Goal: Use online tool/utility: Utilize a website feature to perform a specific function

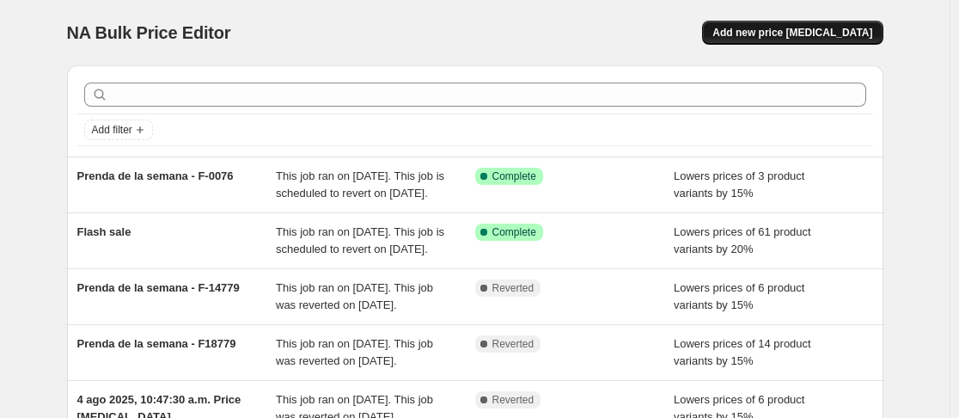
click at [805, 34] on span "Add new price change job" at bounding box center [793, 33] width 160 height 14
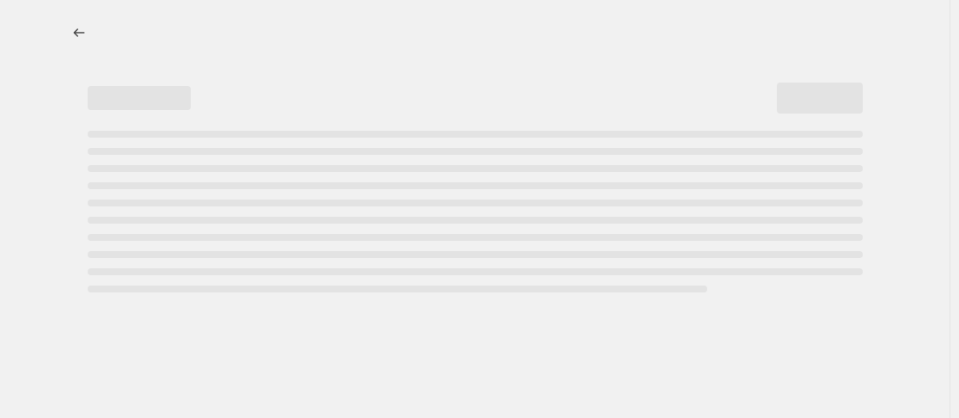
select select "percentage"
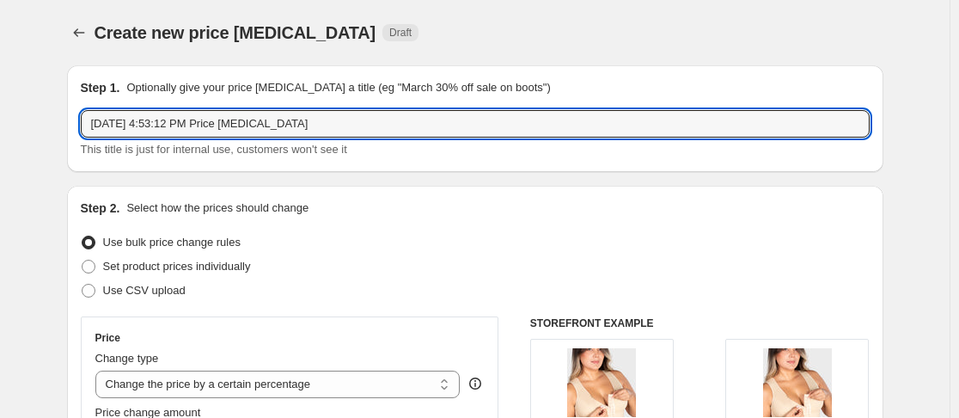
drag, startPoint x: 117, startPoint y: 126, endPoint x: 19, endPoint y: 127, distance: 98.0
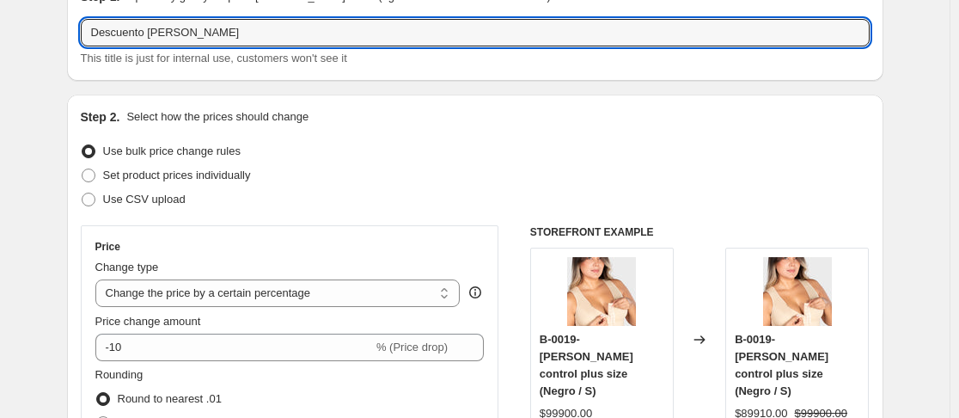
scroll to position [258, 0]
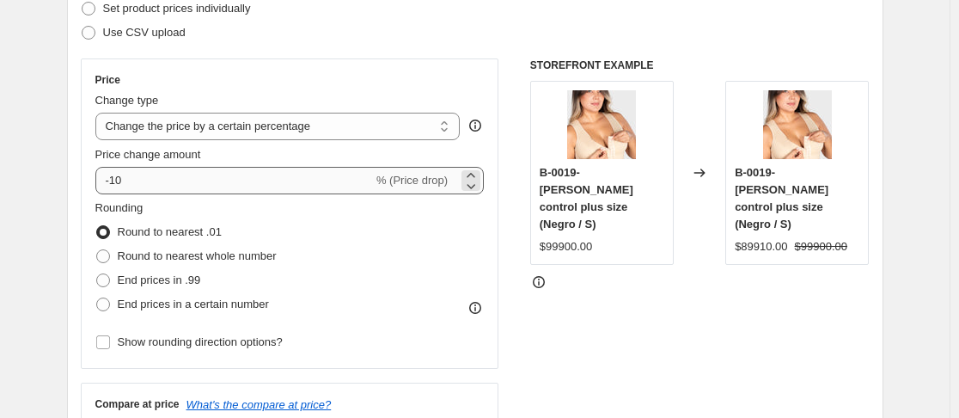
type input "Descuento La Segura"
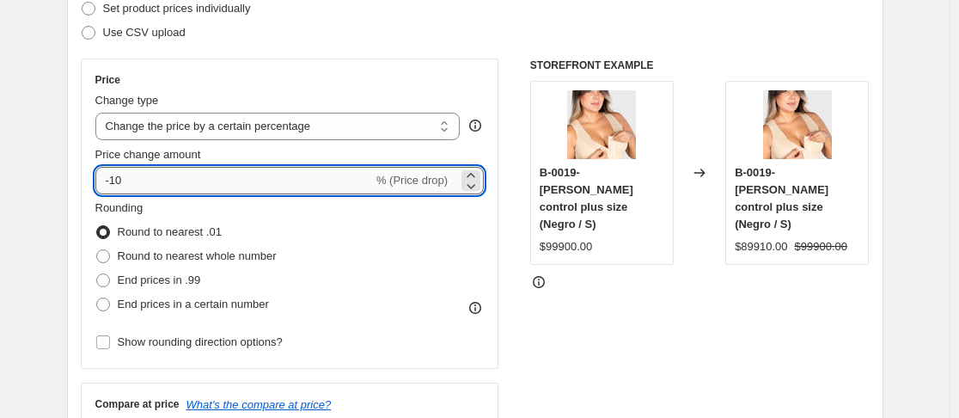
click at [147, 182] on input "-10" at bounding box center [234, 181] width 278 height 28
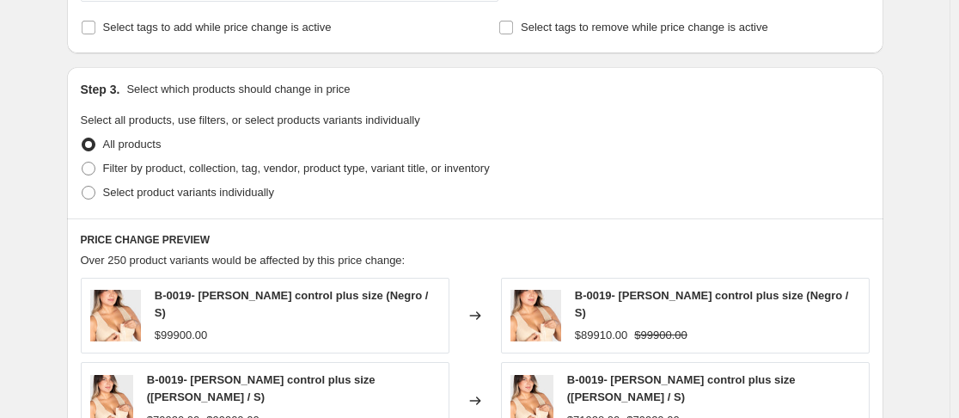
scroll to position [774, 0]
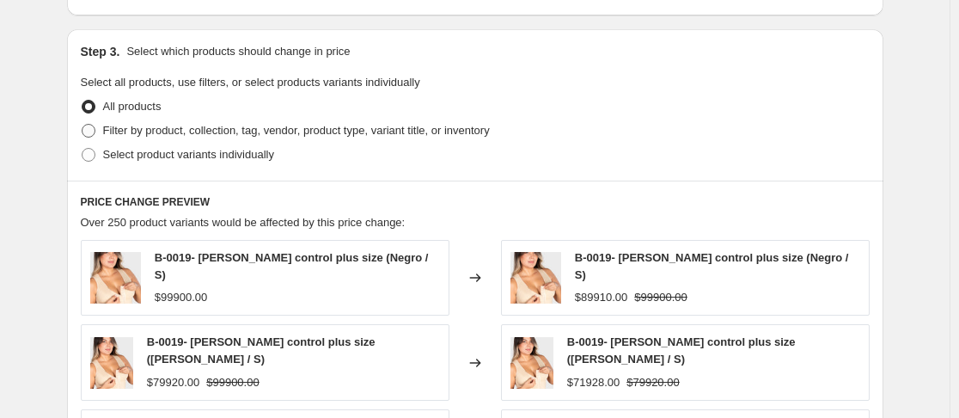
type input "-15"
click at [90, 127] on span at bounding box center [89, 131] width 14 height 14
click at [83, 125] on input "Filter by product, collection, tag, vendor, product type, variant title, or inv…" at bounding box center [82, 124] width 1 height 1
radio input "true"
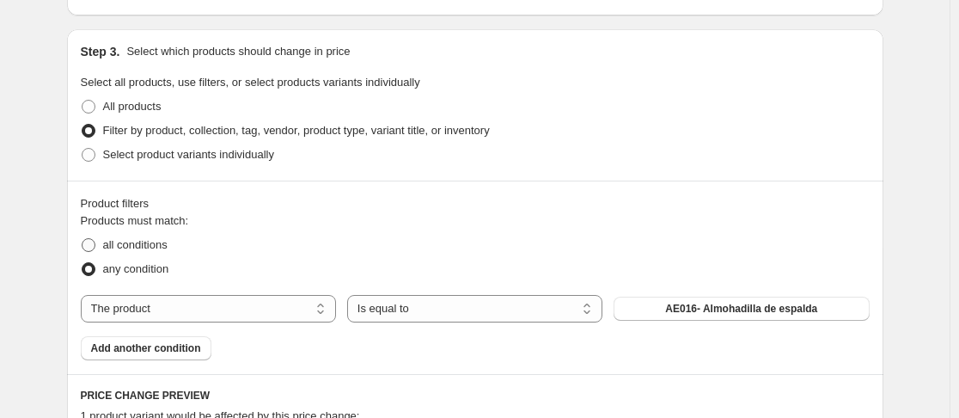
click at [91, 248] on span at bounding box center [89, 245] width 14 height 14
click at [83, 239] on input "all conditions" at bounding box center [82, 238] width 1 height 1
radio input "true"
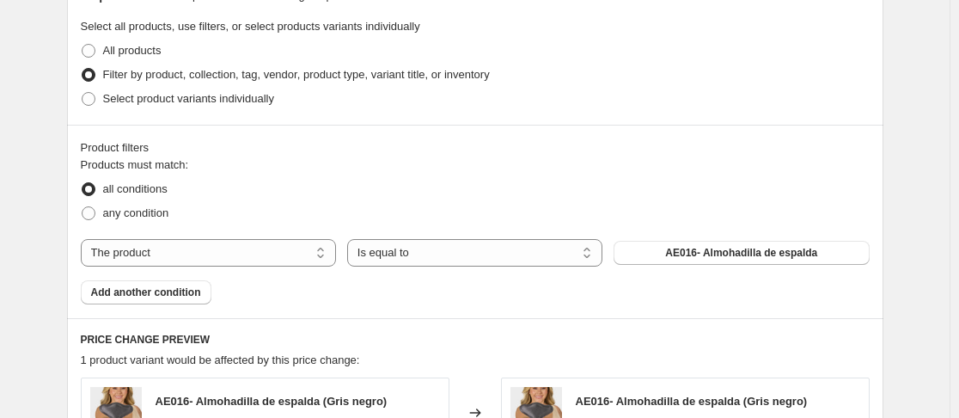
scroll to position [860, 0]
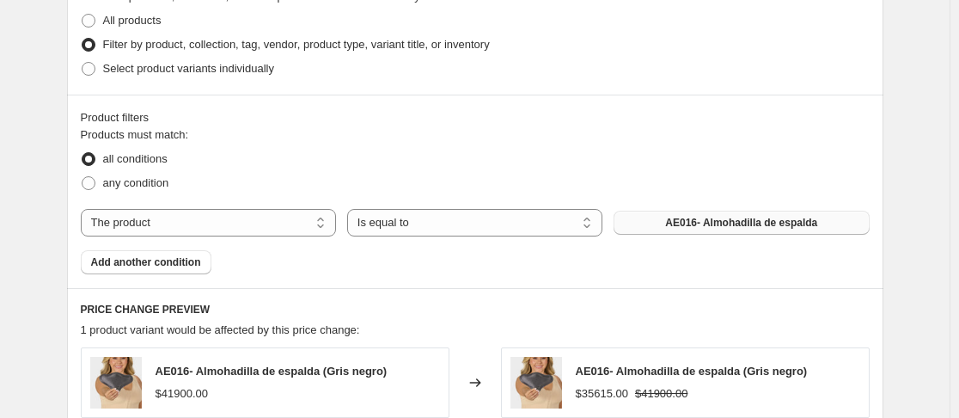
click at [762, 223] on span "AE016- Almohadilla de espalda" at bounding box center [741, 223] width 152 height 14
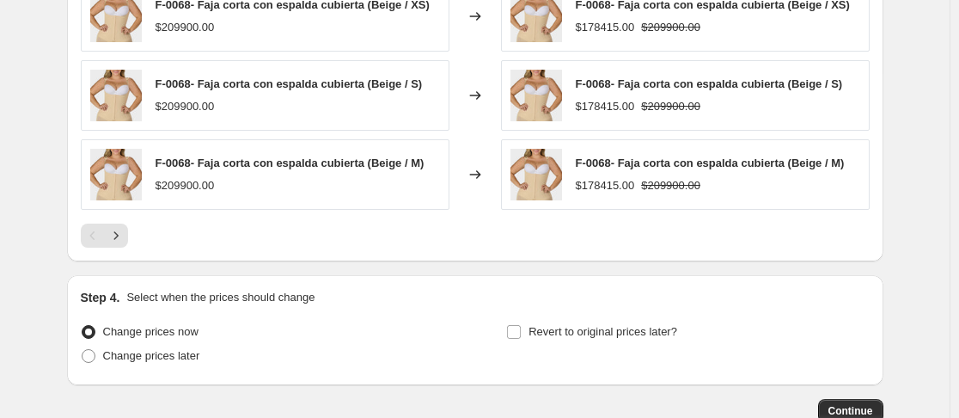
scroll to position [1461, 0]
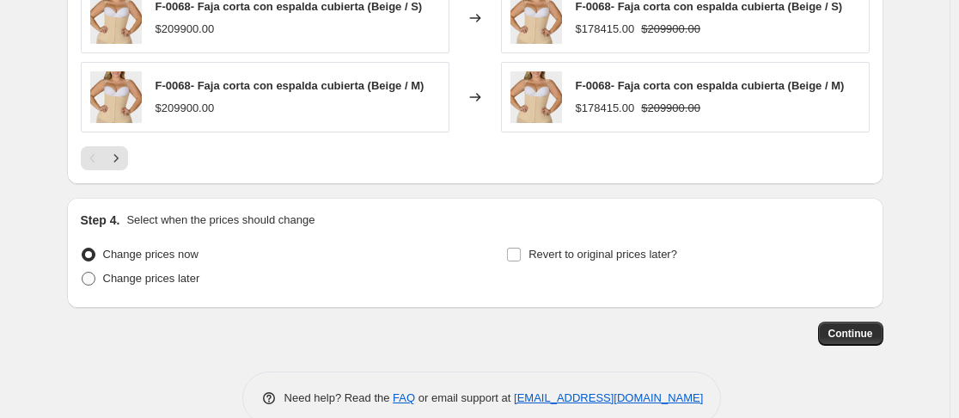
click at [92, 282] on span at bounding box center [89, 279] width 14 height 14
click at [83, 272] on input "Change prices later" at bounding box center [82, 272] width 1 height 1
radio input "true"
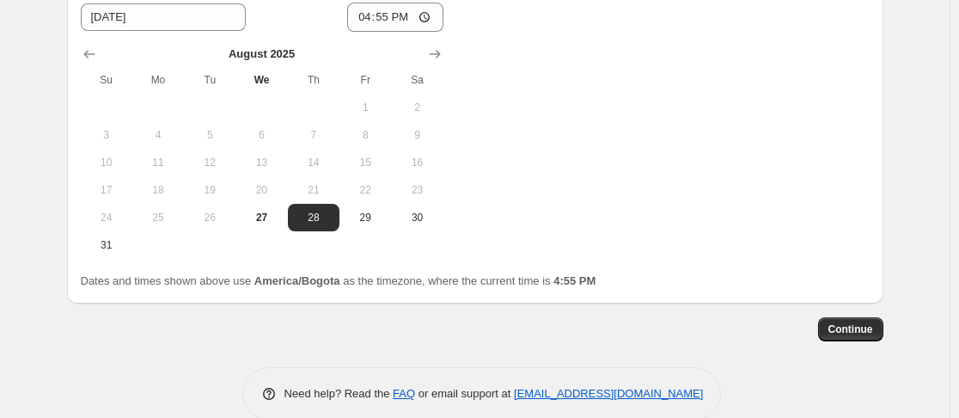
scroll to position [1805, 0]
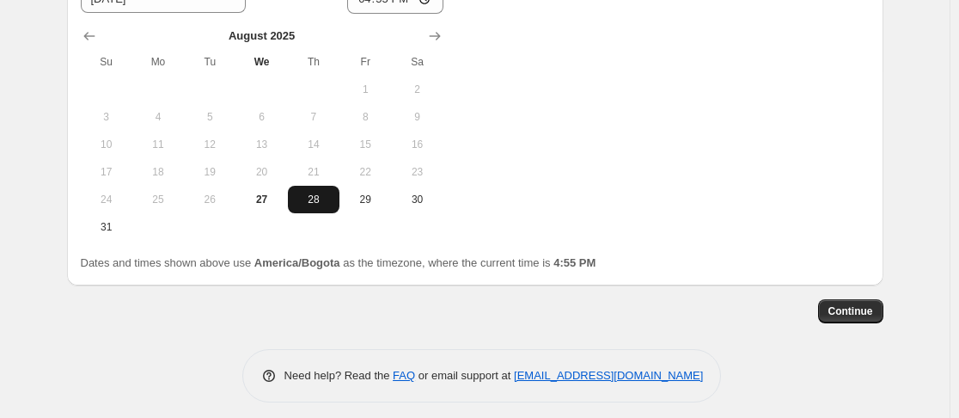
click at [315, 202] on span "28" at bounding box center [314, 200] width 38 height 14
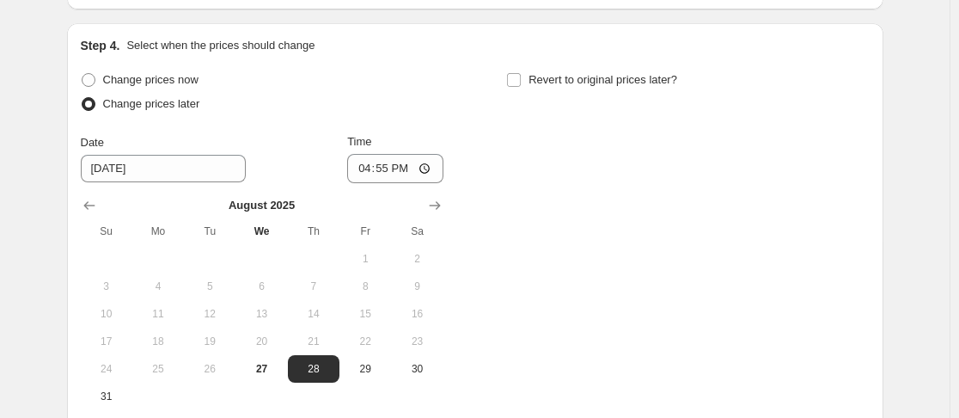
scroll to position [1633, 0]
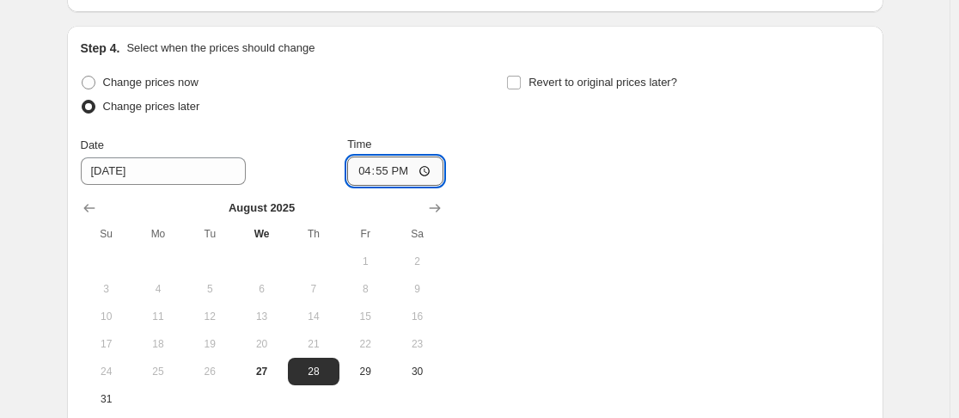
click at [371, 174] on input "16:55" at bounding box center [395, 170] width 96 height 29
type input "07:00"
click at [519, 81] on input "Revert to original prices later?" at bounding box center [514, 83] width 14 height 14
checkbox input "true"
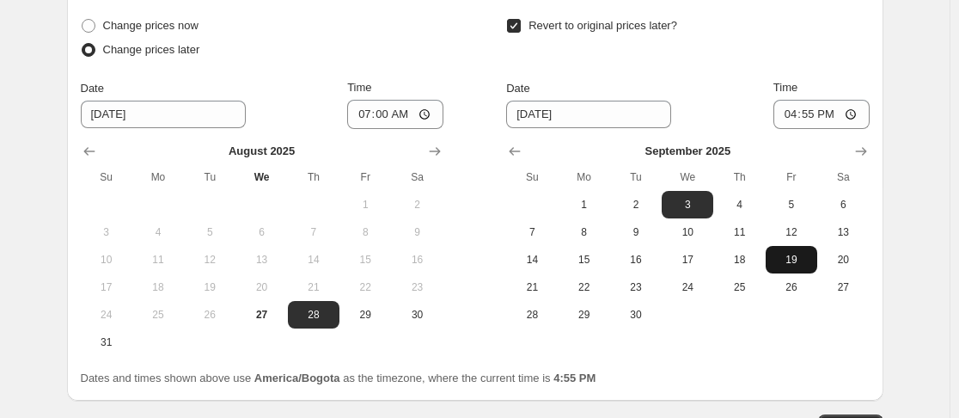
scroll to position [1719, 0]
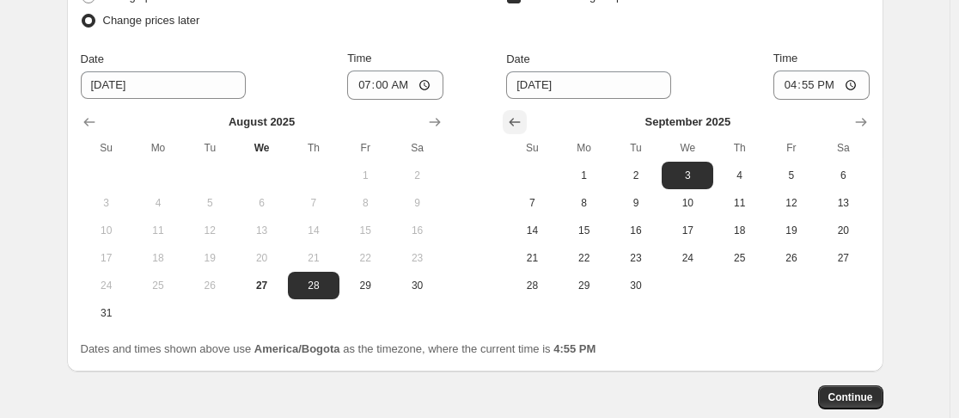
click at [519, 123] on icon "Show previous month, August 2025" at bounding box center [515, 122] width 11 height 9
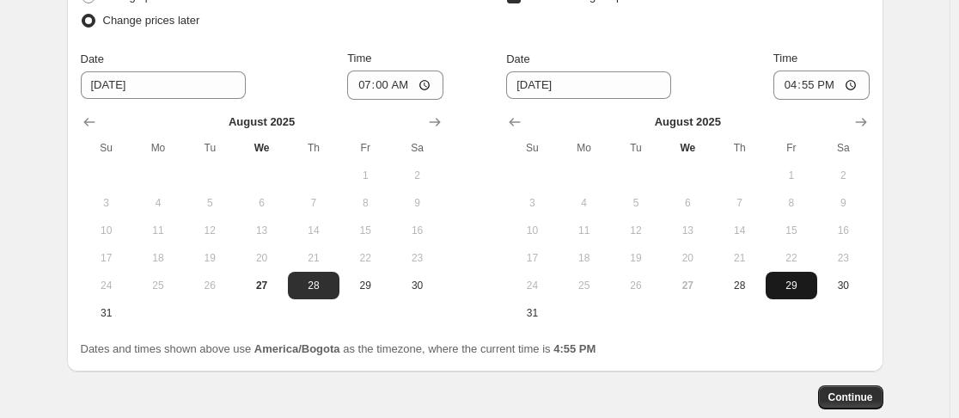
click at [805, 293] on button "29" at bounding box center [792, 286] width 52 height 28
type input "8/29/2025"
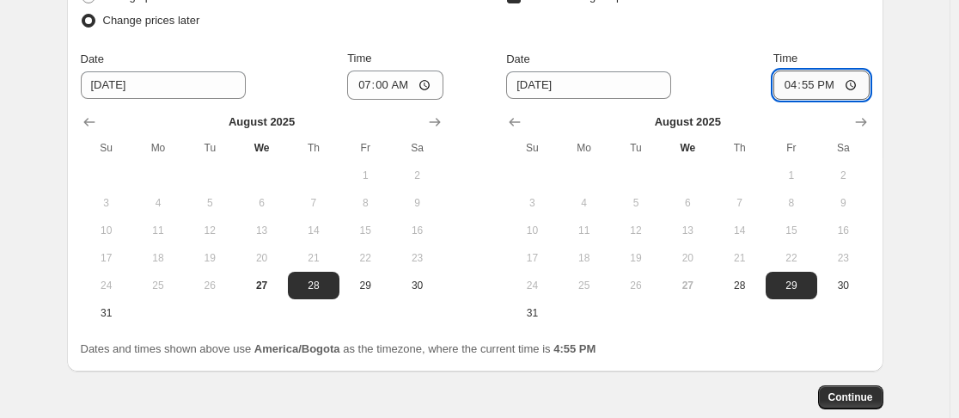
click at [812, 83] on input "16:55" at bounding box center [822, 84] width 96 height 29
click at [792, 85] on input "16:55" at bounding box center [822, 84] width 96 height 29
click at [693, 26] on div "Revert to original prices later?" at bounding box center [687, 11] width 363 height 52
click at [832, 88] on input "23:55" at bounding box center [822, 84] width 96 height 29
click at [808, 86] on input "23:55" at bounding box center [822, 84] width 96 height 29
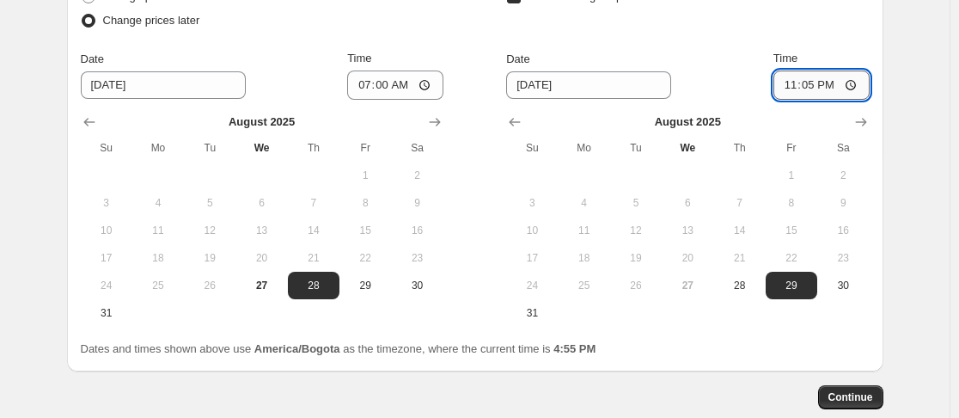
type input "23:59"
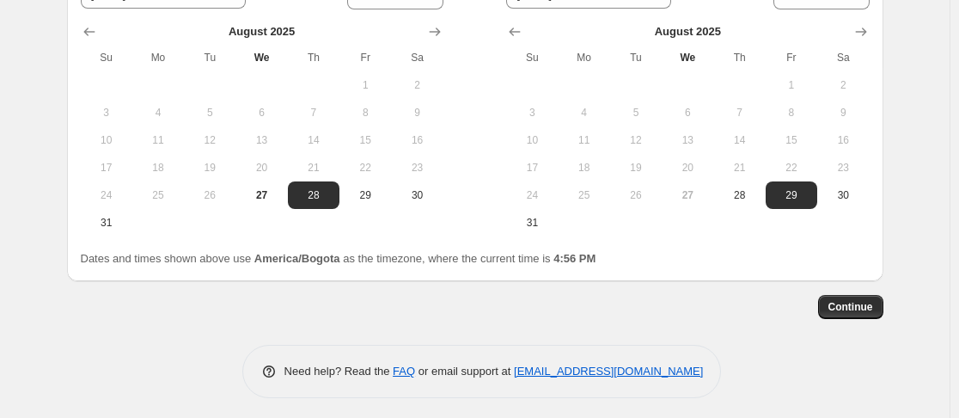
scroll to position [1816, 0]
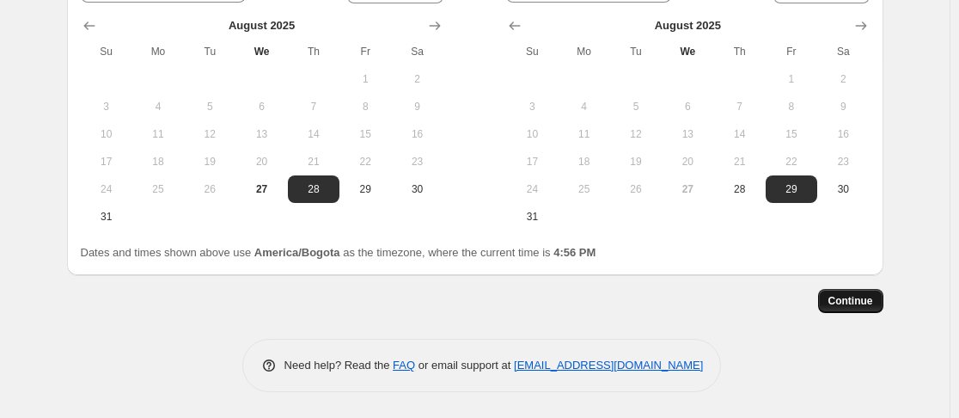
click at [859, 308] on button "Continue" at bounding box center [850, 301] width 65 height 24
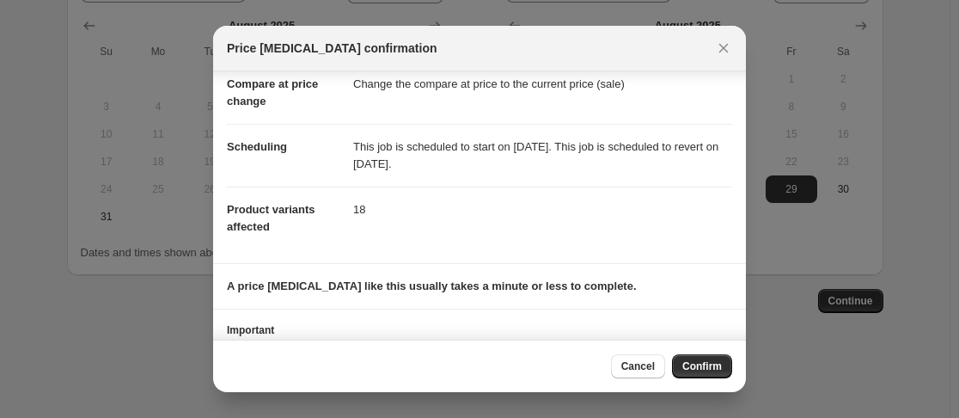
scroll to position [144, 0]
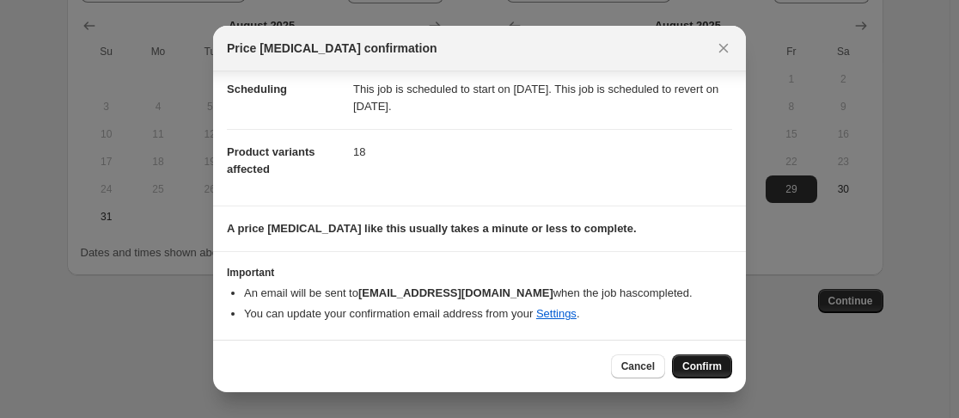
click at [699, 368] on span "Confirm" at bounding box center [703, 366] width 40 height 14
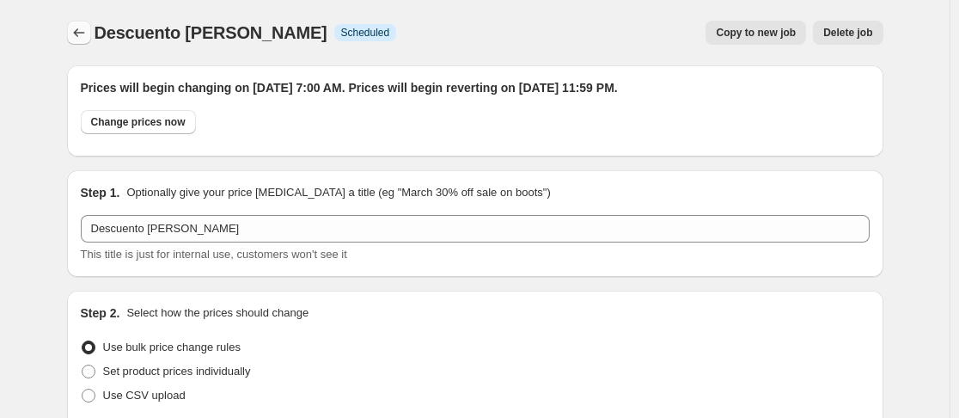
click at [86, 30] on icon "Price change jobs" at bounding box center [78, 32] width 17 height 17
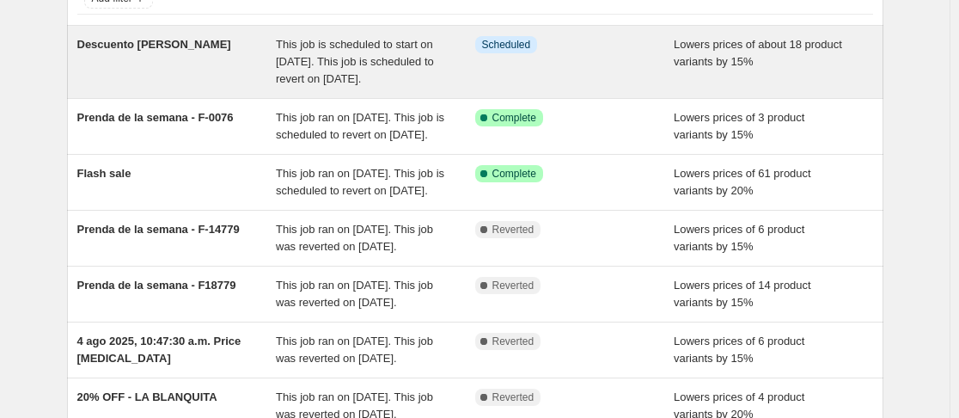
scroll to position [172, 0]
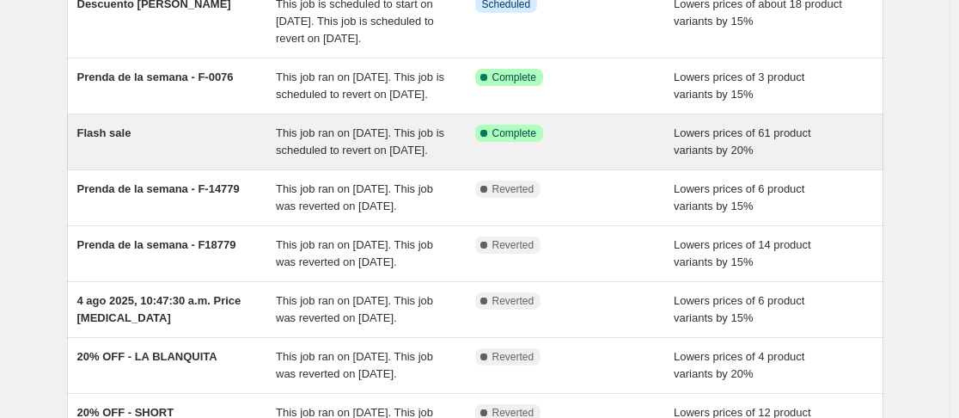
click at [148, 159] on div "Flash sale" at bounding box center [176, 142] width 199 height 34
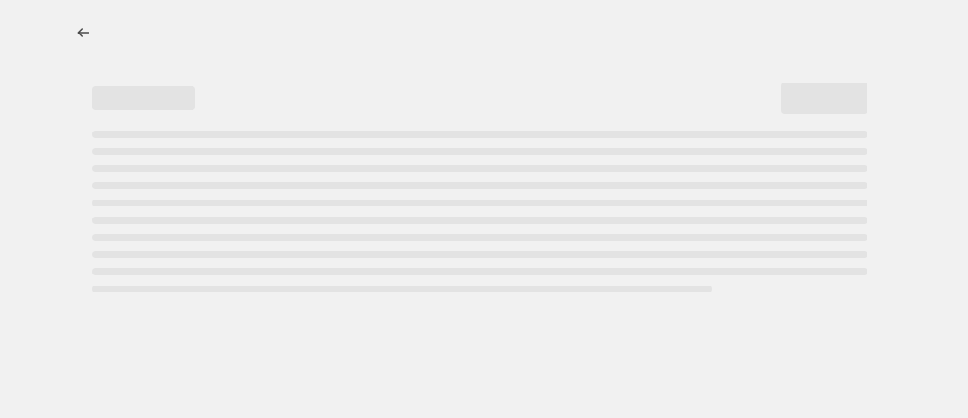
select select "percentage"
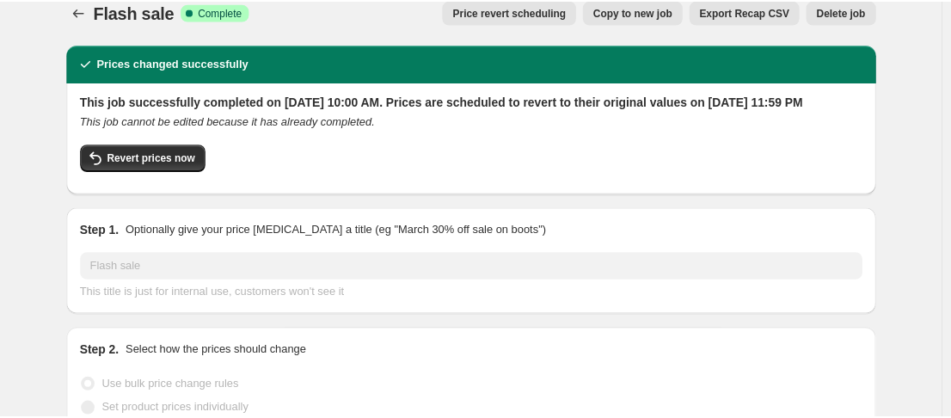
scroll to position [18, 0]
